Goal: Navigation & Orientation: Find specific page/section

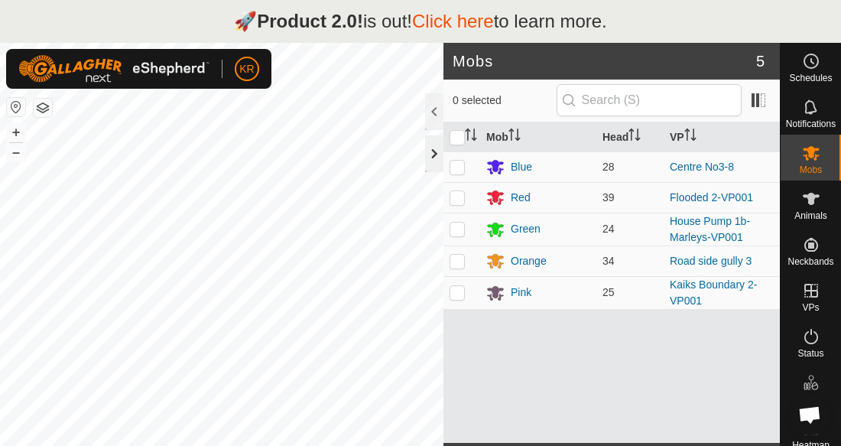
click at [437, 156] on div at bounding box center [434, 153] width 18 height 37
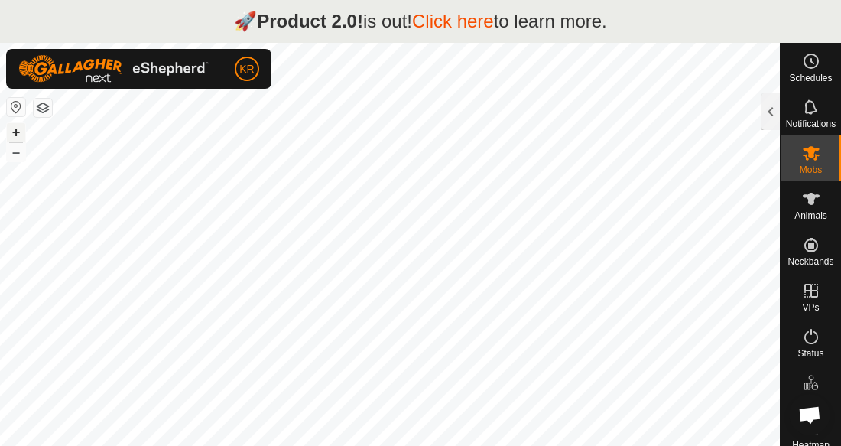
click at [15, 135] on button "+" at bounding box center [16, 132] width 18 height 18
